Goal: Transaction & Acquisition: Purchase product/service

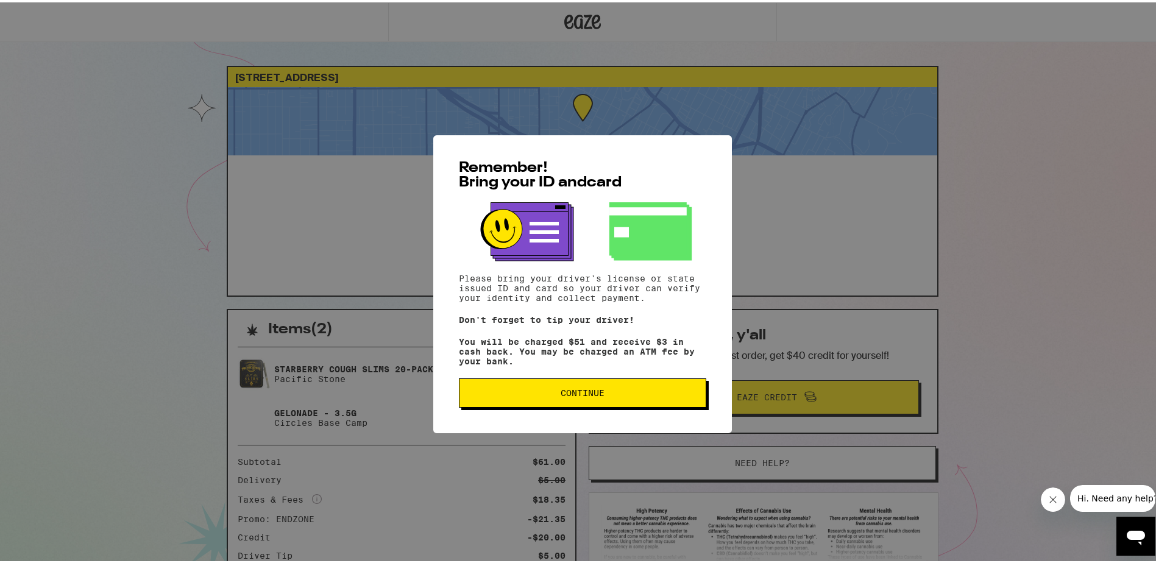
click at [595, 392] on span "Continue" at bounding box center [583, 390] width 44 height 9
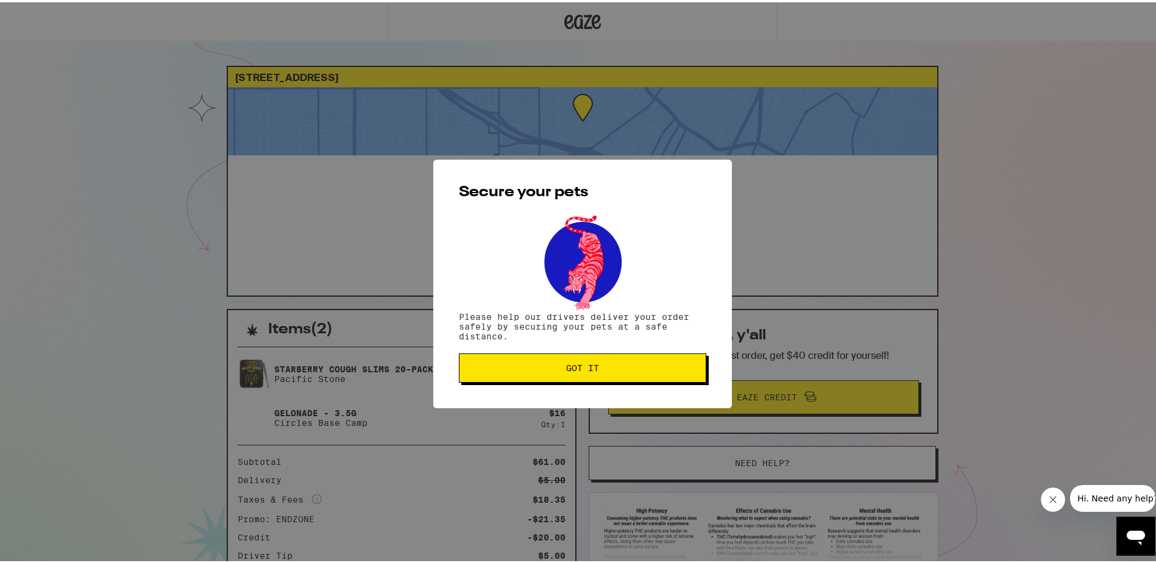
click at [592, 374] on button "Got it" at bounding box center [582, 365] width 247 height 29
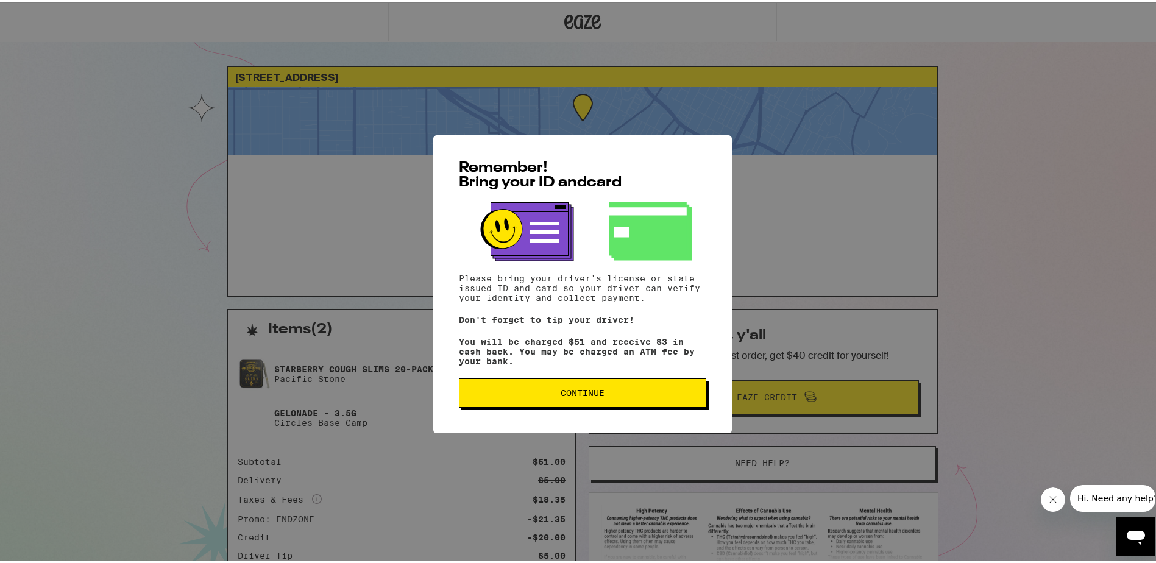
click at [603, 394] on span "Continue" at bounding box center [582, 390] width 227 height 9
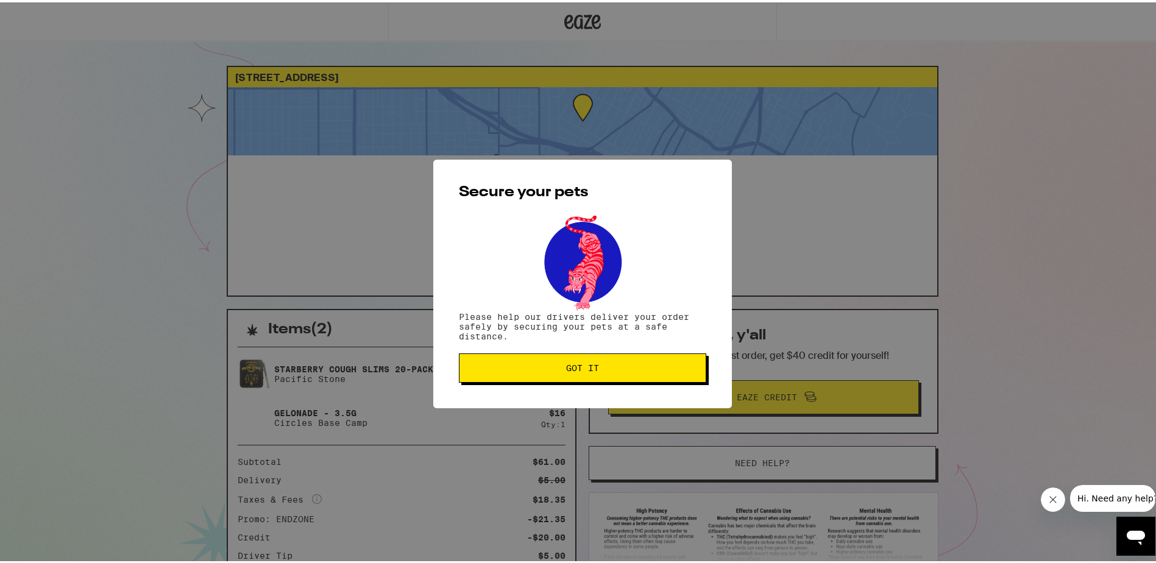
click at [601, 394] on div "Secure your pets Please help our drivers deliver your order safely by securing …" at bounding box center [582, 281] width 299 height 249
click at [586, 358] on button "Got it" at bounding box center [582, 365] width 247 height 29
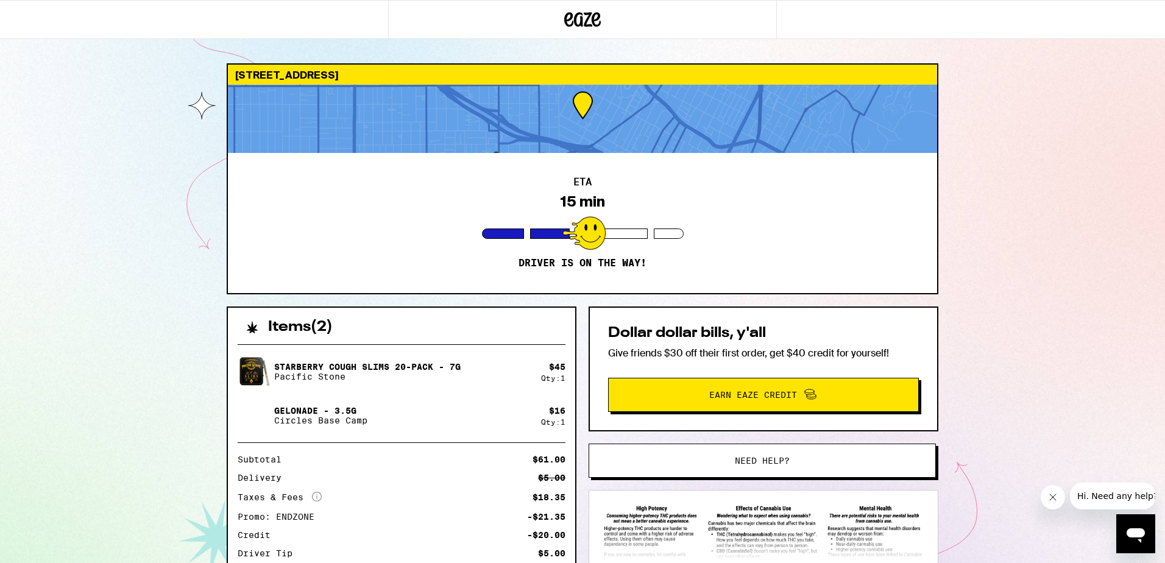
click at [599, 439] on div "Dollar dollar bills, y'all Give friends $30 off their first order, get $40 cred…" at bounding box center [764, 461] width 350 height 309
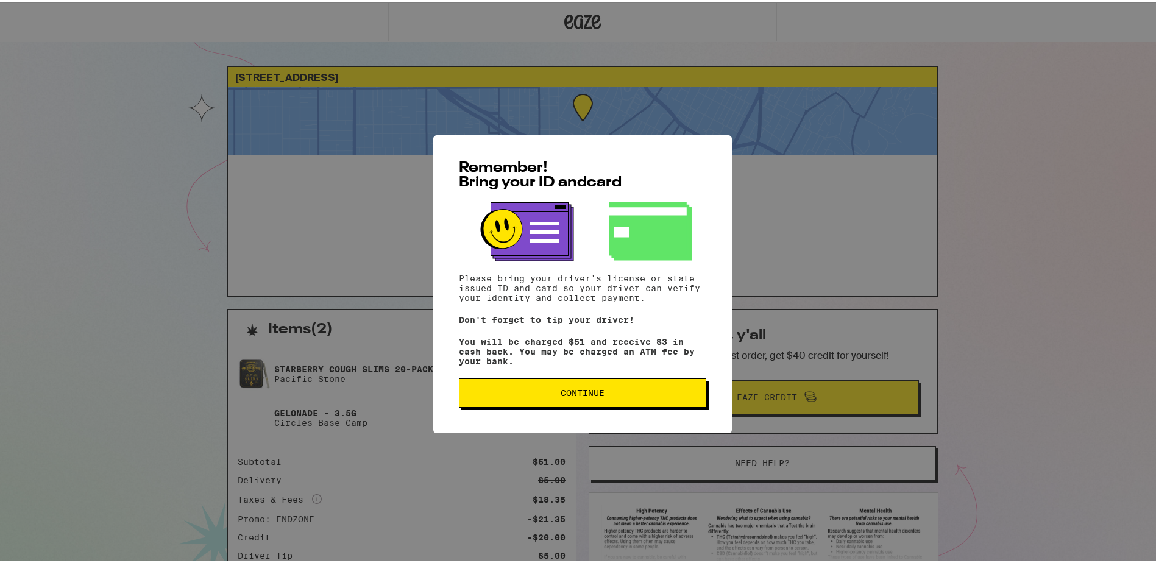
click at [561, 394] on span "Continue" at bounding box center [583, 390] width 44 height 9
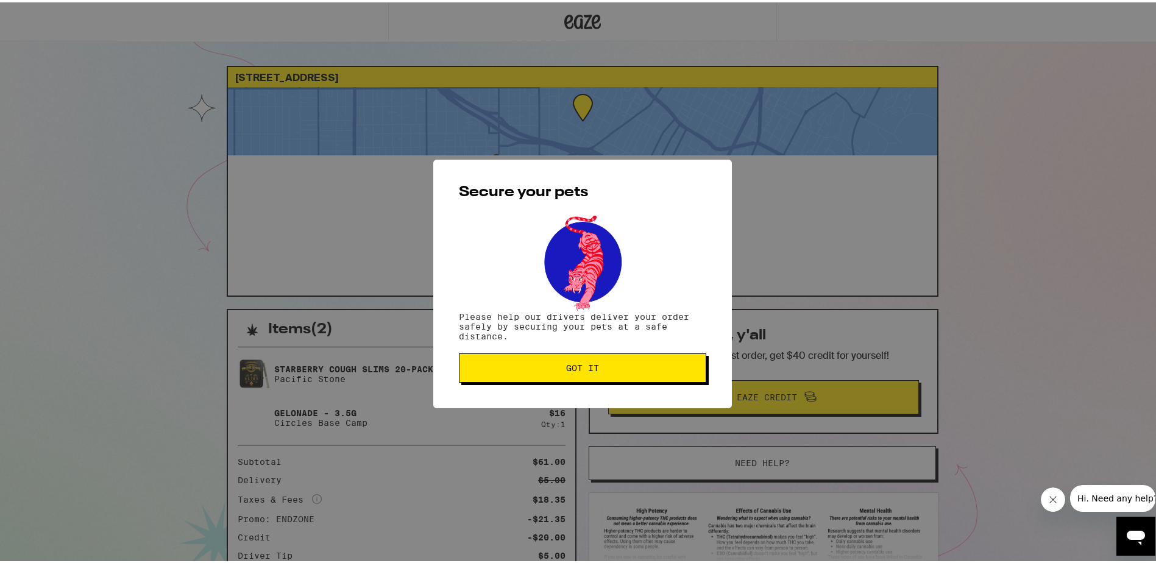
drag, startPoint x: 561, startPoint y: 370, endPoint x: 570, endPoint y: 388, distance: 19.6
click at [566, 370] on span "Got it" at bounding box center [582, 365] width 33 height 9
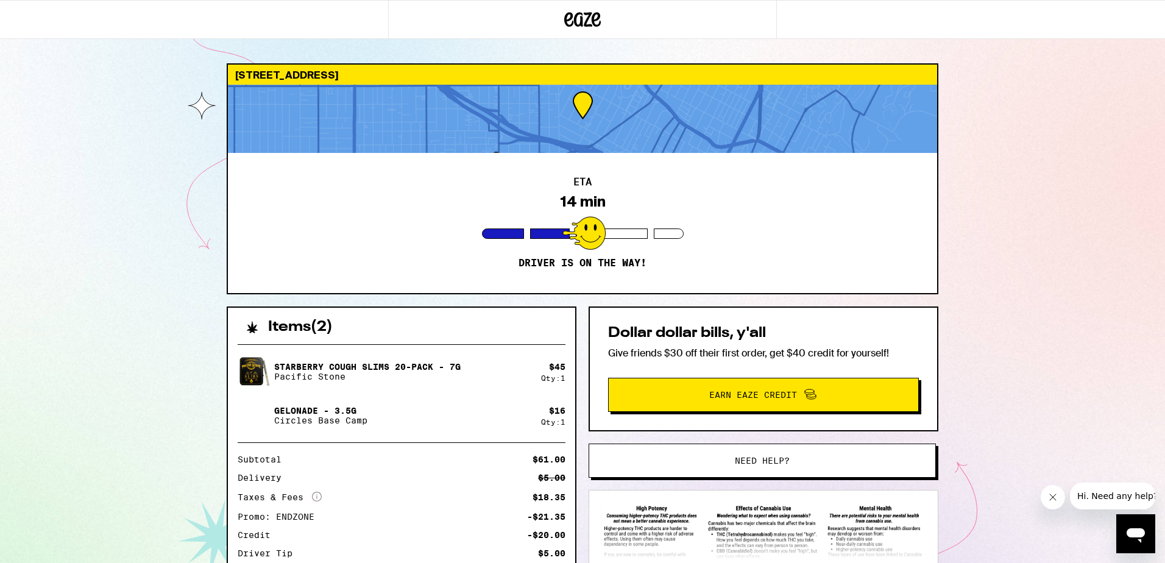
click at [1124, 285] on div "622 Tularosa Dr Los Angeles 90026 ETA 14 min Driver is on the way! Items ( 2 ) …" at bounding box center [582, 354] width 1165 height 709
click at [1099, 313] on div "622 Tularosa Dr Los Angeles 90026 ETA 14 min Driver is on the way! Items ( 2 ) …" at bounding box center [582, 354] width 1165 height 709
click at [695, 321] on div "Dollar dollar bills, y'all Give friends $30 off their first order, get $40 cred…" at bounding box center [764, 369] width 350 height 125
click at [578, 327] on div "Items ( 2 ) Starberry Cough Slims 20-Pack - 7g Pacific Stone $ 45 Qty: 1 Gelona…" at bounding box center [583, 508] width 712 height 402
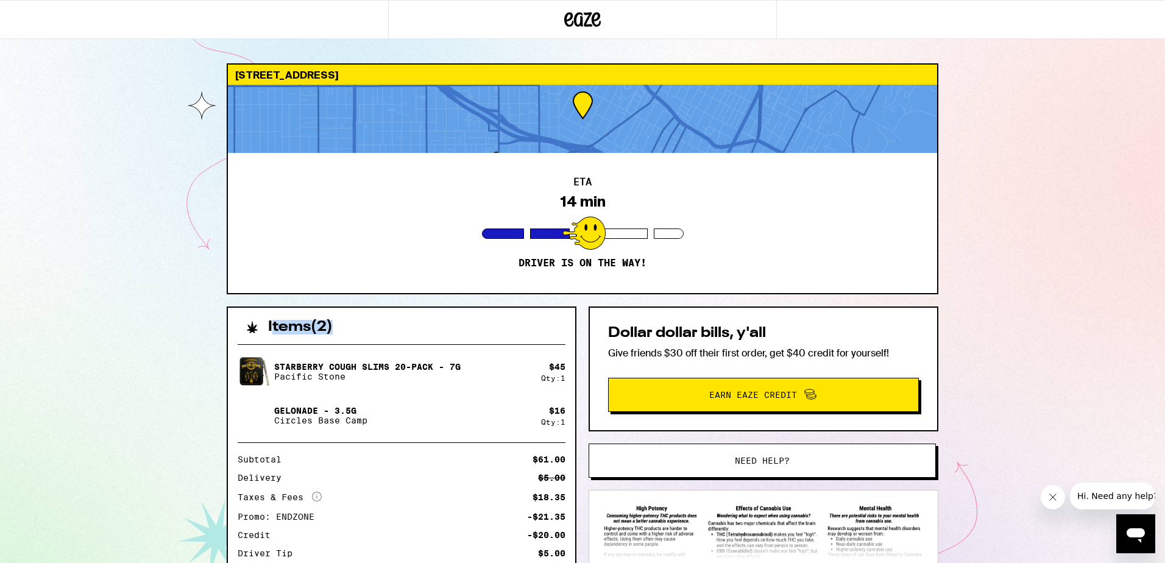
click at [578, 327] on div "Items ( 2 ) Starberry Cough Slims 20-Pack - 7g Pacific Stone $ 45 Qty: 1 Gelona…" at bounding box center [583, 508] width 712 height 402
drag, startPoint x: 578, startPoint y: 327, endPoint x: 552, endPoint y: 370, distance: 50.3
click at [552, 370] on div "$ 45" at bounding box center [557, 367] width 16 height 10
click at [593, 30] on icon at bounding box center [582, 20] width 37 height 22
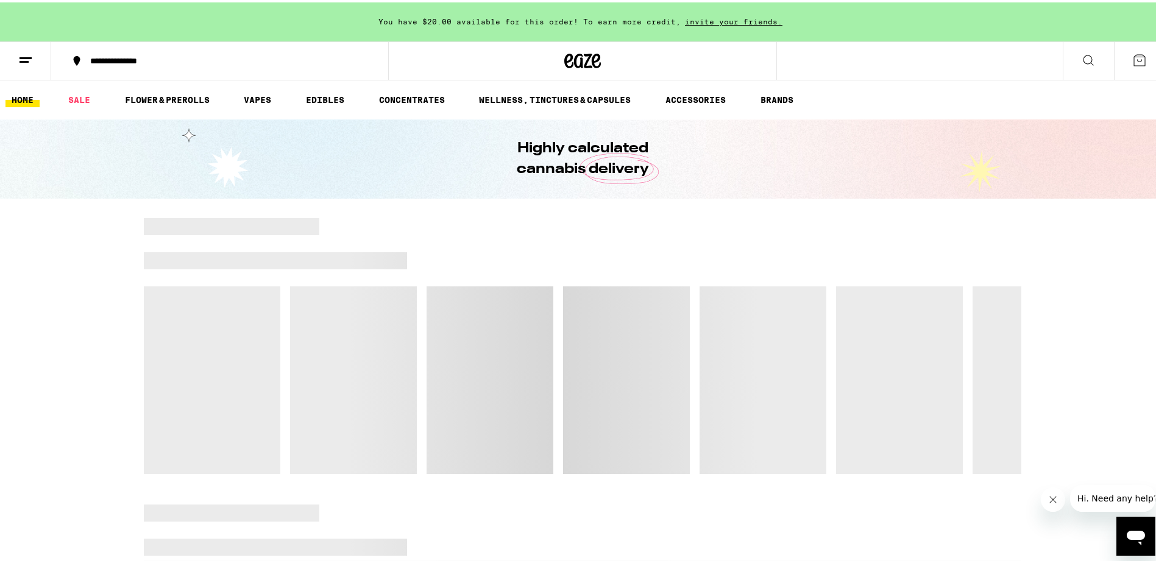
click at [26, 55] on line at bounding box center [25, 55] width 12 height 0
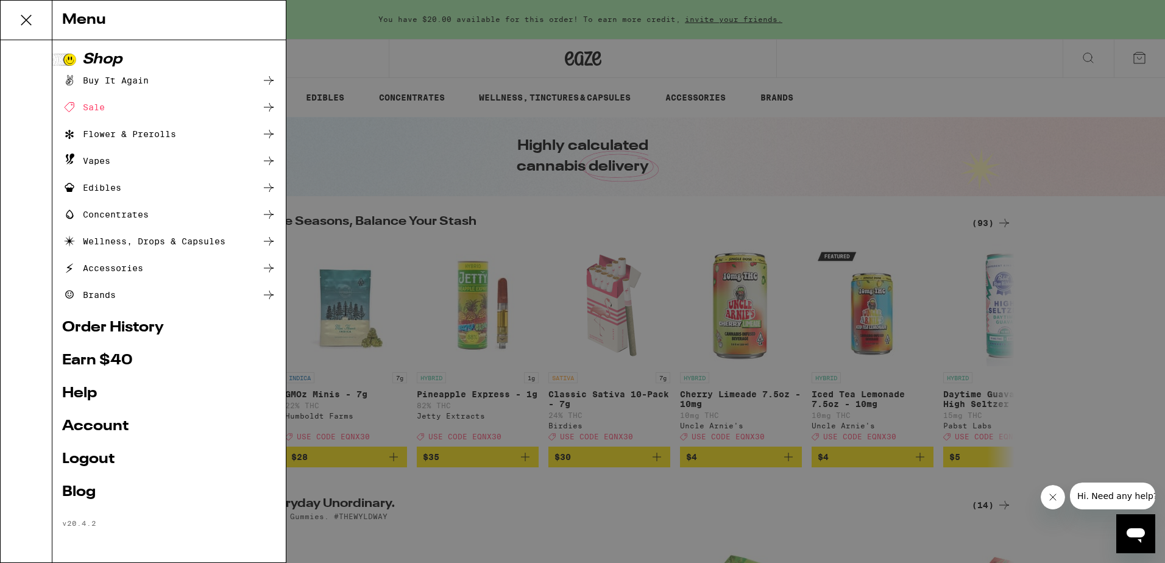
click at [114, 325] on link "Order History" at bounding box center [169, 328] width 214 height 15
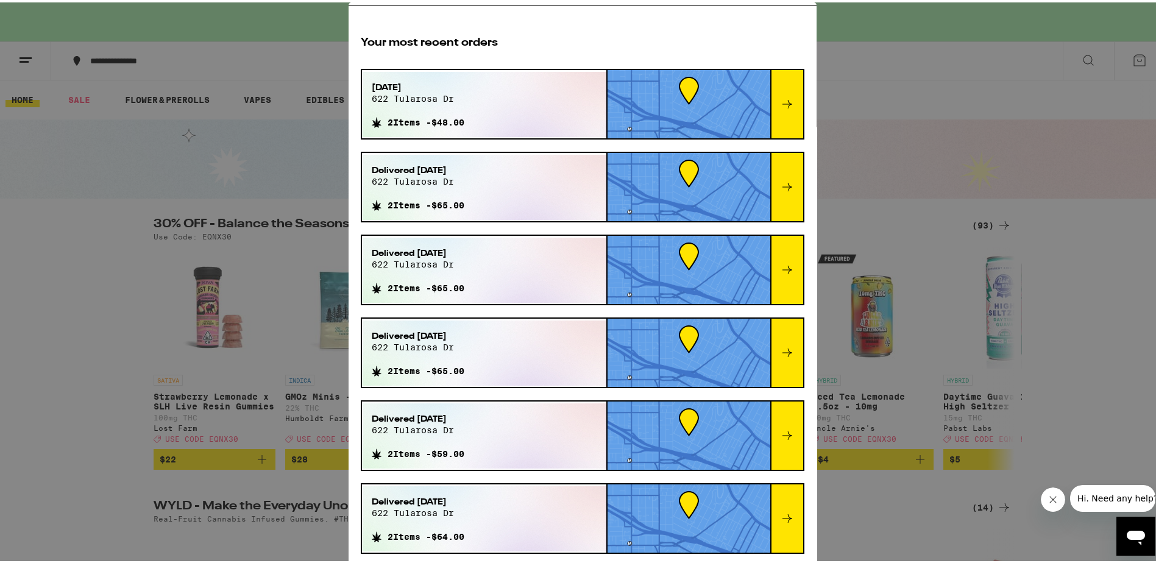
scroll to position [9, 0]
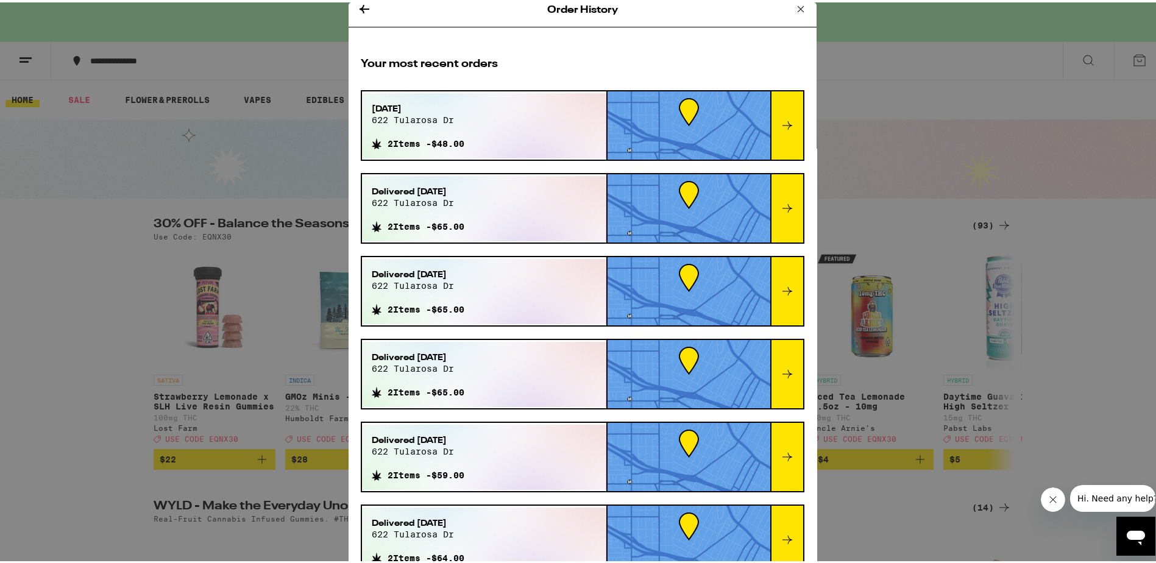
click at [780, 122] on icon at bounding box center [787, 123] width 15 height 15
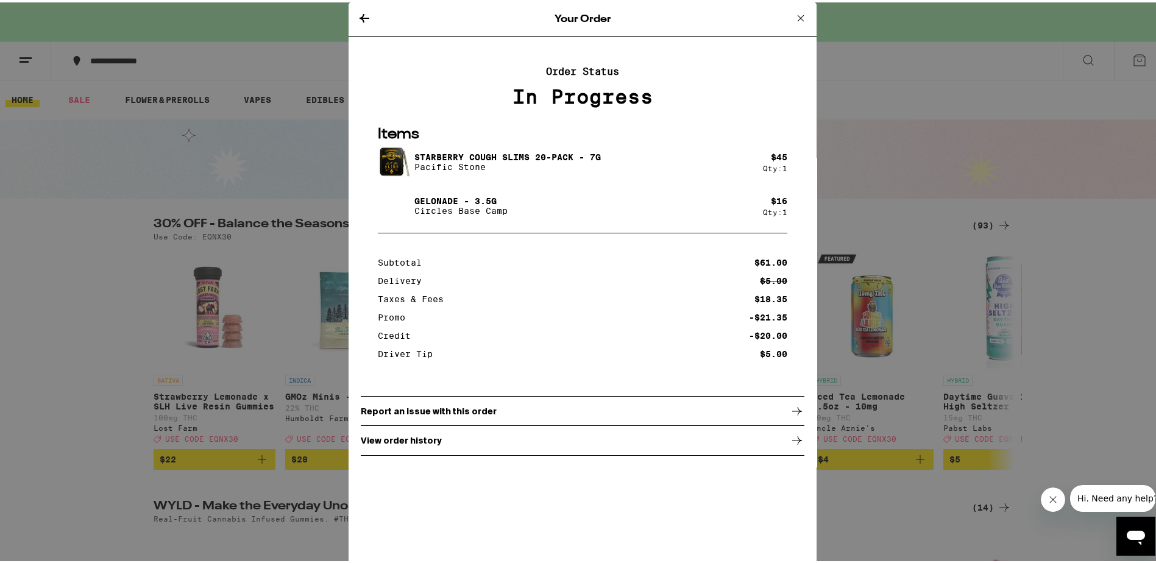
click at [795, 16] on icon at bounding box center [800, 16] width 15 height 15
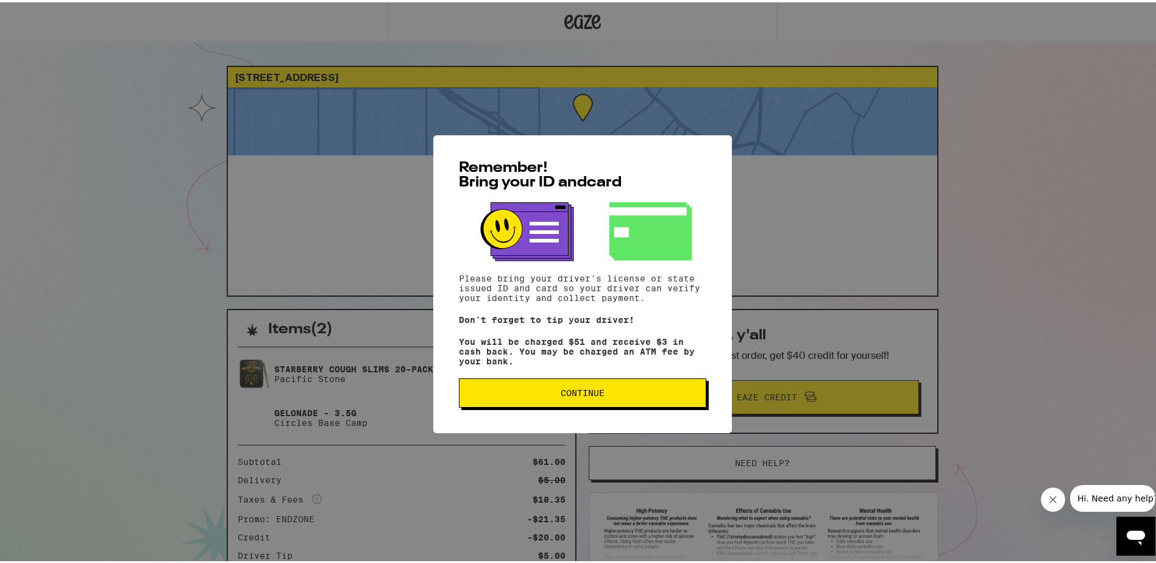
click at [631, 395] on span "Continue" at bounding box center [582, 390] width 227 height 9
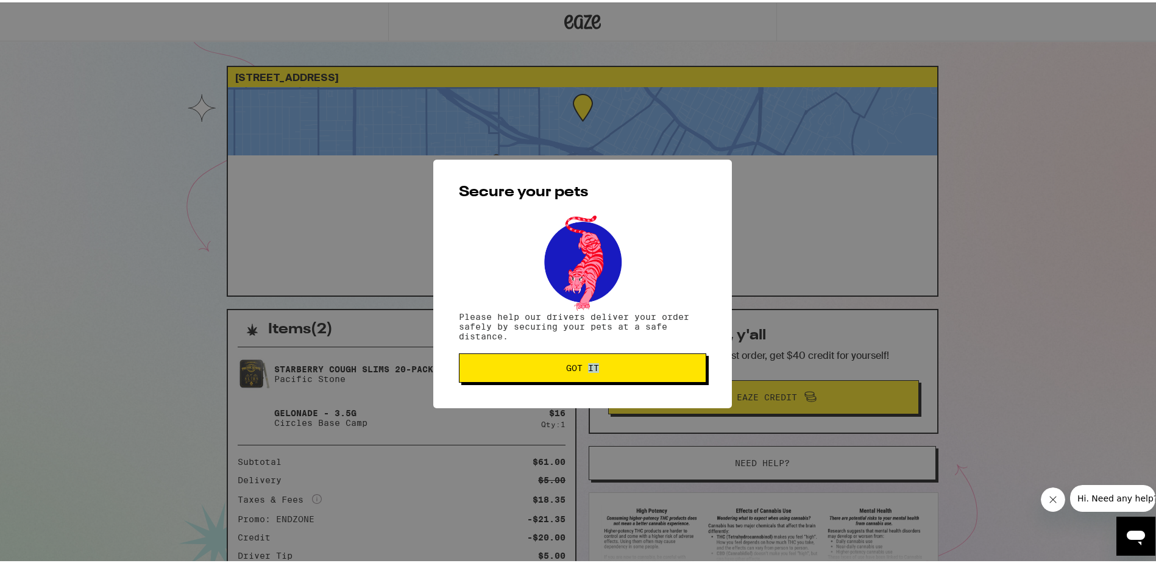
click at [631, 399] on div "Secure your pets Please help our drivers deliver your order safely by securing …" at bounding box center [582, 281] width 299 height 249
drag, startPoint x: 631, startPoint y: 399, endPoint x: 610, endPoint y: 367, distance: 37.4
click at [612, 367] on span "Got it" at bounding box center [582, 365] width 227 height 9
